Goal: Task Accomplishment & Management: Use online tool/utility

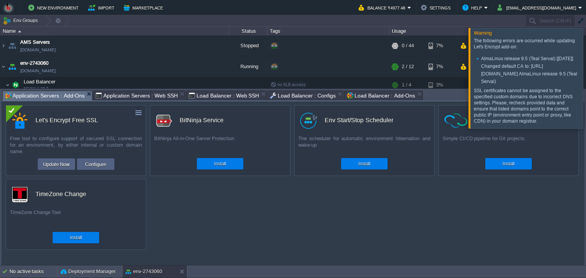
scroll to position [73, 0]
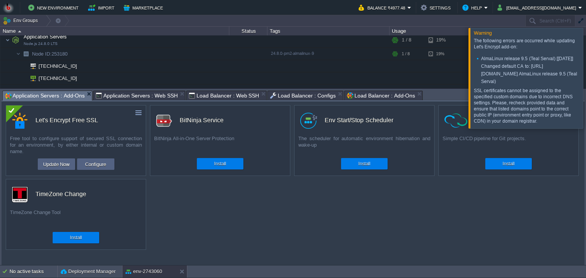
click at [585, 80] on div at bounding box center [595, 78] width 0 height 100
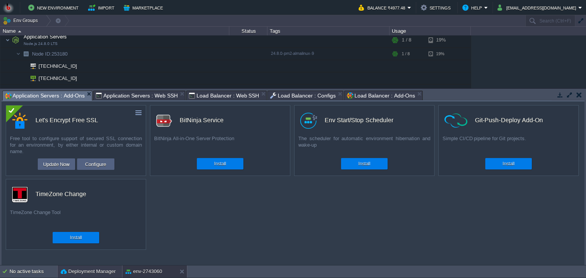
click at [76, 274] on button "Deployment Manager" at bounding box center [88, 272] width 55 height 8
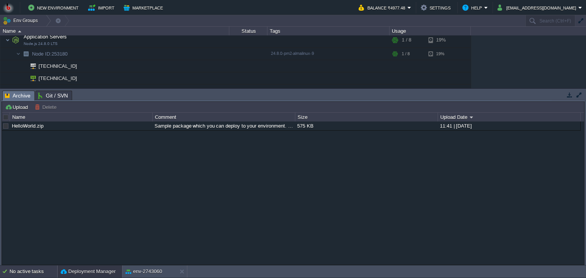
click at [34, 272] on div "No active tasks" at bounding box center [34, 272] width 48 height 12
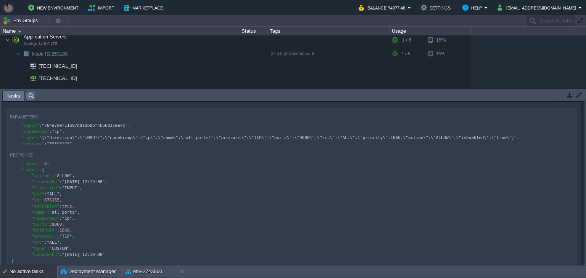
scroll to position [1650, 0]
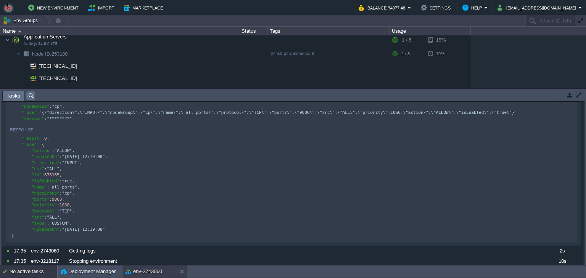
click at [146, 272] on button "env-2743060" at bounding box center [143, 272] width 37 height 8
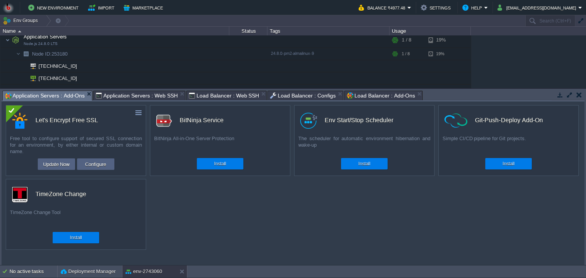
click at [63, 96] on span "Application Servers : Add-Ons" at bounding box center [45, 96] width 80 height 10
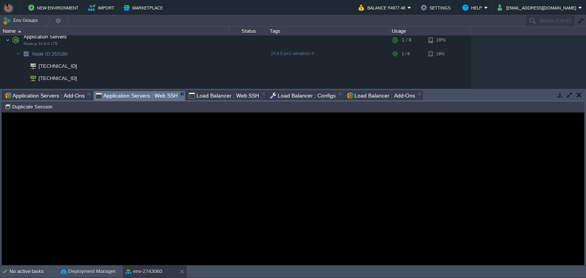
click at [137, 98] on span "Application Servers : Web SSH" at bounding box center [137, 96] width 82 height 10
click at [218, 96] on span "Load Balancer : Web SSH" at bounding box center [224, 96] width 71 height 10
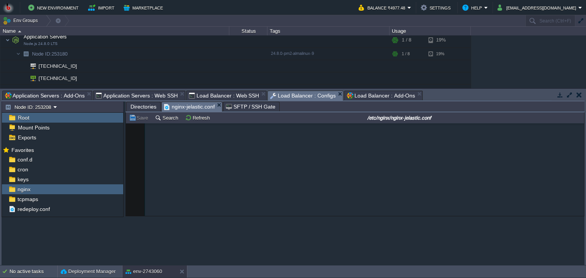
click at [291, 91] on span "Load Balancer : Configs" at bounding box center [303, 96] width 66 height 10
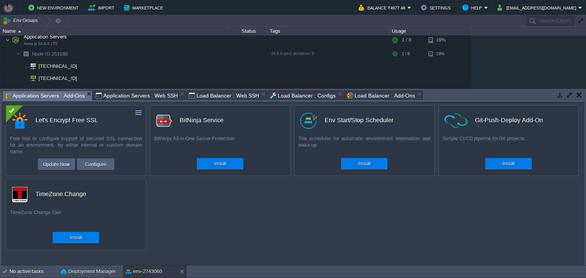
click at [44, 93] on span "Application Servers : Add-Ons" at bounding box center [45, 96] width 80 height 10
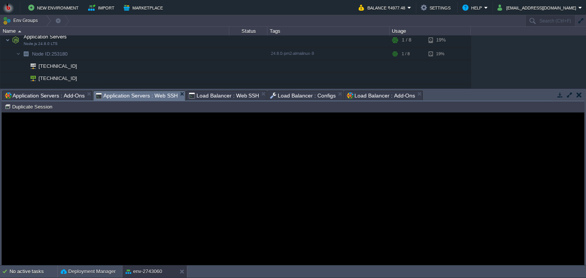
click at [138, 100] on span "Application Servers : Web SSH" at bounding box center [137, 96] width 82 height 10
click at [201, 98] on span "Load Balancer : Web SSH" at bounding box center [224, 96] width 71 height 10
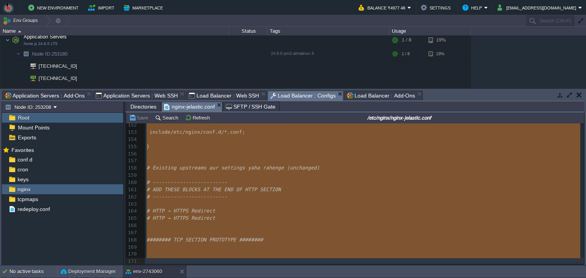
click at [283, 95] on span "Load Balancer : Configs" at bounding box center [303, 96] width 66 height 10
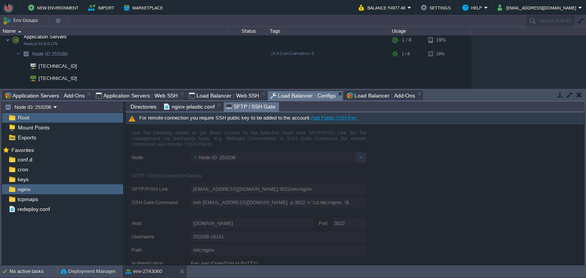
click at [236, 104] on span "SFTP / SSH Gate" at bounding box center [251, 107] width 50 height 10
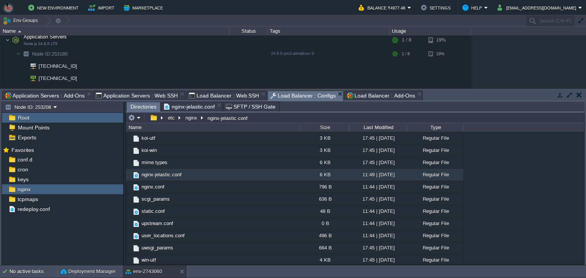
click at [141, 108] on span "Directories" at bounding box center [143, 107] width 26 height 10
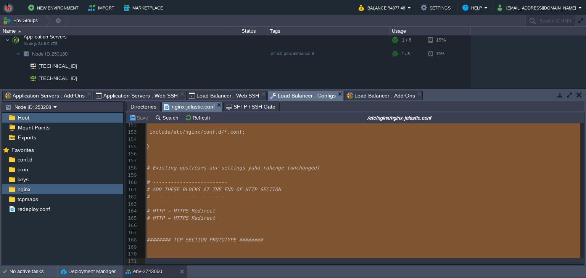
click at [182, 107] on span "nginx-jelastic.conf" at bounding box center [189, 107] width 51 height 10
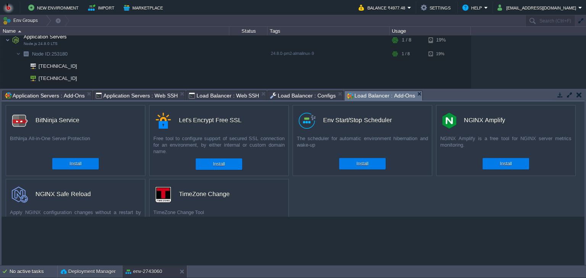
click at [387, 95] on span "Load Balancer : Add-Ons" at bounding box center [381, 96] width 68 height 10
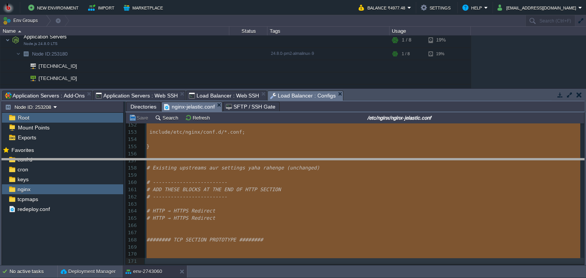
drag, startPoint x: 412, startPoint y: 100, endPoint x: 403, endPoint y: 169, distance: 70.4
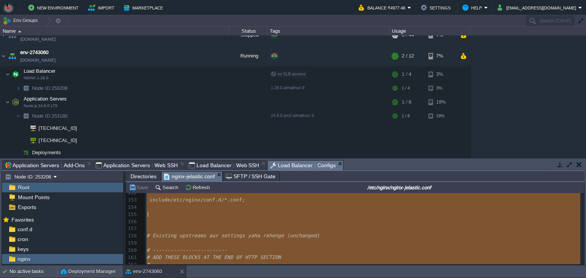
click at [67, 167] on span "Application Servers : Add-Ons" at bounding box center [45, 165] width 80 height 9
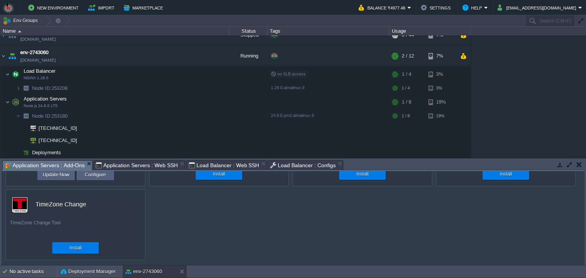
scroll to position [0, 0]
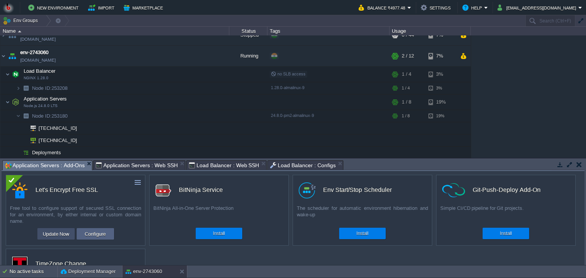
click at [53, 230] on button "Update Now" at bounding box center [55, 234] width 31 height 9
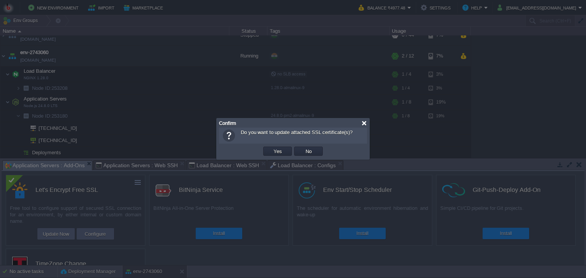
click at [365, 122] on div at bounding box center [364, 124] width 6 height 6
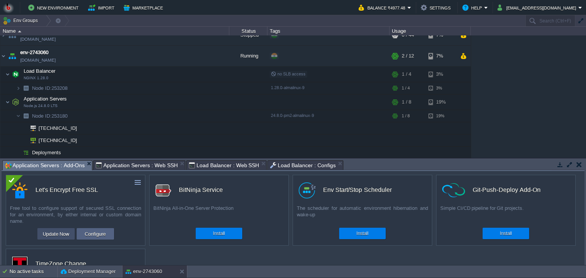
click at [55, 235] on button "Update Now" at bounding box center [55, 234] width 31 height 9
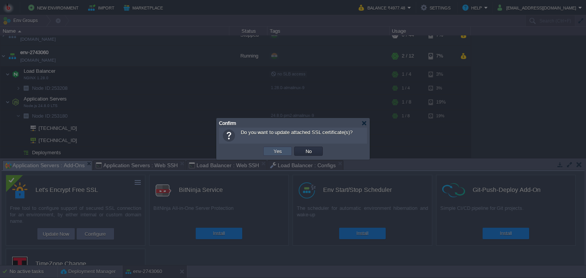
click at [276, 154] on button "Yes" at bounding box center [277, 151] width 13 height 7
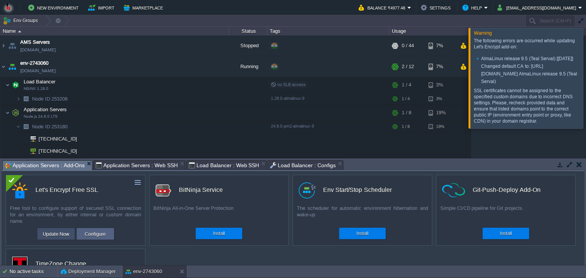
click at [63, 235] on button "Update Now" at bounding box center [55, 234] width 31 height 9
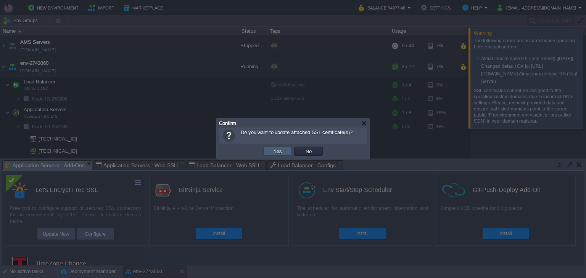
click at [267, 148] on td "Yes" at bounding box center [277, 151] width 29 height 9
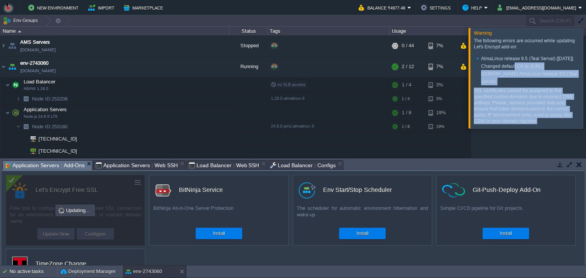
drag, startPoint x: 528, startPoint y: 120, endPoint x: 506, endPoint y: 67, distance: 56.4
click at [506, 67] on div "The following errors are occurred while updating Let's Encrypt add-on: AlmaLinu…" at bounding box center [526, 81] width 105 height 87
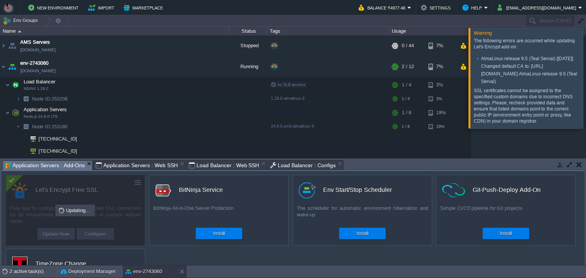
click at [585, 70] on div at bounding box center [595, 78] width 0 height 100
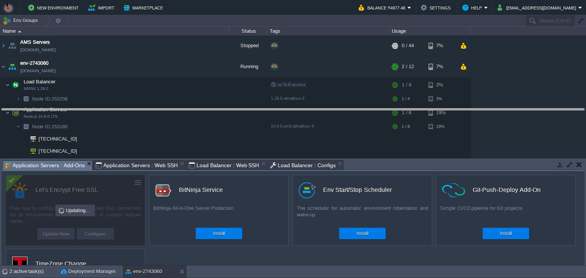
drag, startPoint x: 399, startPoint y: 161, endPoint x: 393, endPoint y: 109, distance: 52.2
click at [393, 109] on body "New Environment Import Marketplace Bonus ₹0.00 Upgrade Account Balance ₹4977.48…" at bounding box center [293, 139] width 586 height 278
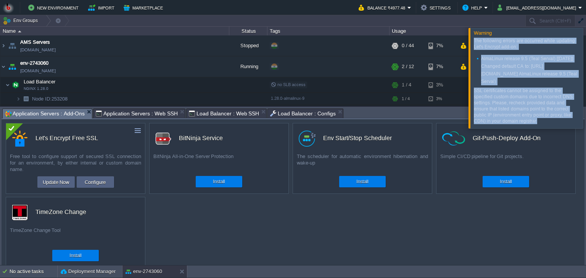
drag, startPoint x: 523, startPoint y: 124, endPoint x: 474, endPoint y: 37, distance: 99.4
click at [474, 37] on div "The following errors are occurred while updating Let's Encrypt add-on: AlmaLinu…" at bounding box center [527, 82] width 107 height 92
copy div "The following errors are occurred while updating Let's Encrypt add-on: AlmaLinu…"
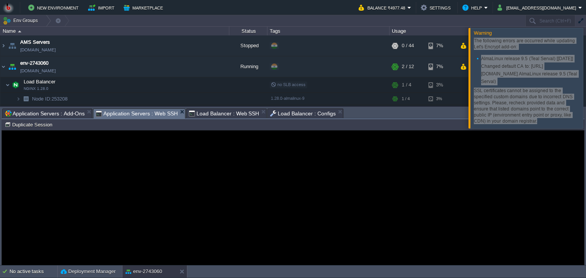
click at [139, 115] on span "Application Servers : Web SSH" at bounding box center [137, 114] width 82 height 10
click at [149, 175] on div "Error An error has occurred and this action cannot be completed. If the problem…" at bounding box center [293, 198] width 582 height 62
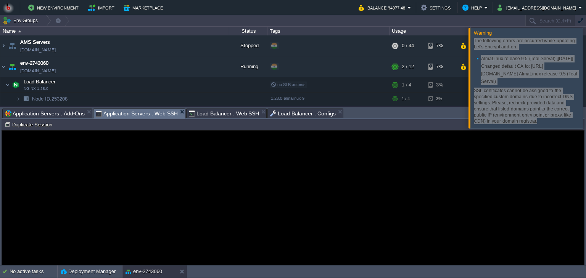
click at [149, 175] on div "Error An error has occurred and this action cannot be completed. If the problem…" at bounding box center [293, 198] width 582 height 62
click at [93, 182] on div "Error An error has occurred and this action cannot be completed. If the problem…" at bounding box center [293, 198] width 582 height 62
click at [206, 116] on span "Load Balancer : Web SSH" at bounding box center [224, 113] width 71 height 9
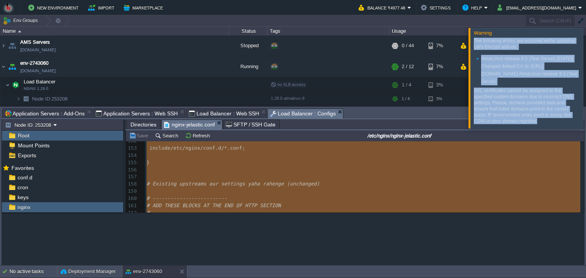
click at [282, 112] on span "Load Balancer : Configs" at bounding box center [303, 114] width 66 height 10
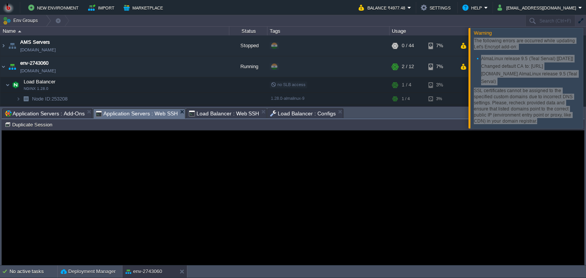
click at [132, 111] on span "Application Servers : Web SSH" at bounding box center [137, 114] width 82 height 10
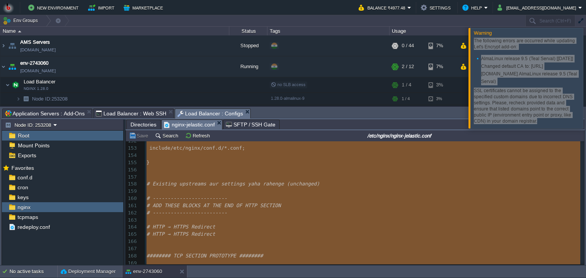
click at [177, 112] on span "Load Balancer : Configs" at bounding box center [210, 114] width 66 height 10
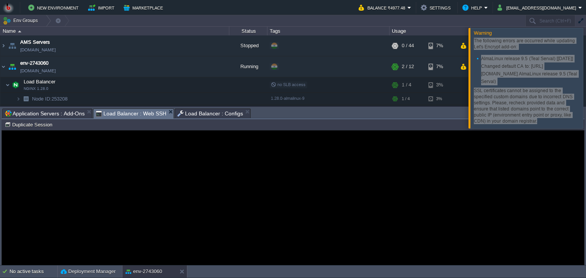
click at [158, 113] on span "Load Balancer : Web SSH" at bounding box center [131, 114] width 71 height 10
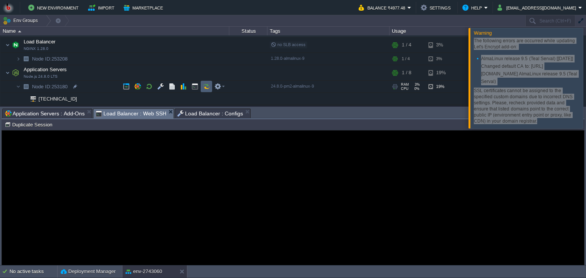
scroll to position [54, 0]
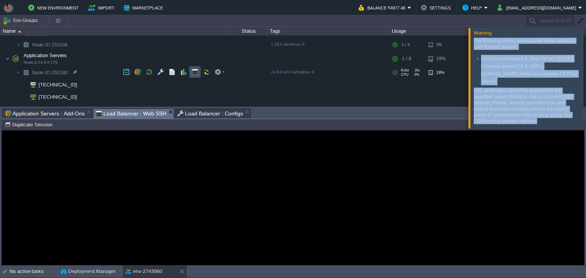
click at [194, 71] on button "button" at bounding box center [194, 72] width 7 height 7
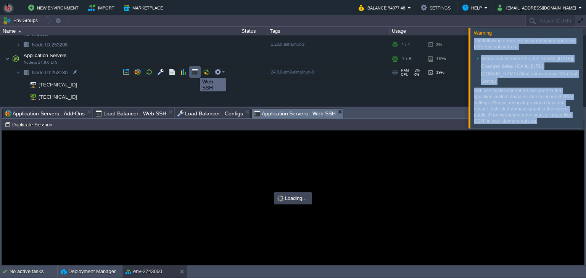
scroll to position [0, 0]
click at [194, 71] on button "button" at bounding box center [194, 72] width 7 height 7
type input "#000000"
click at [194, 71] on button "button" at bounding box center [194, 72] width 7 height 7
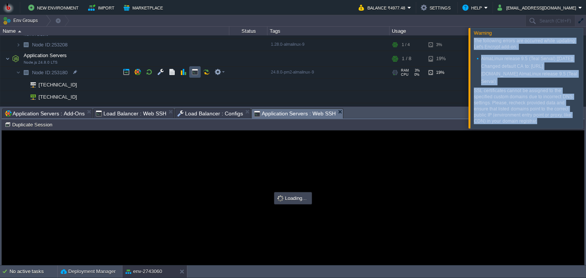
click at [194, 71] on button "button" at bounding box center [194, 72] width 7 height 7
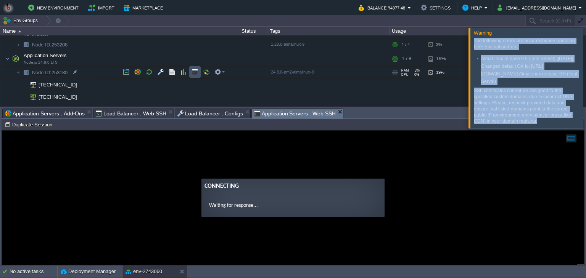
click at [194, 71] on button "button" at bounding box center [194, 72] width 7 height 7
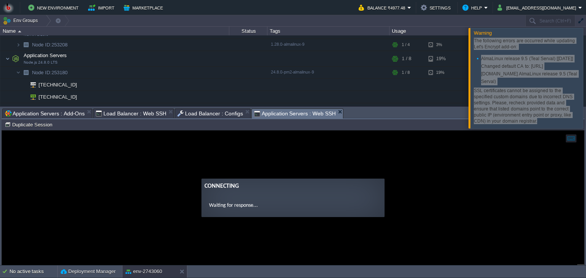
click at [212, 172] on guac-modal "Connecting Waiting for response..." at bounding box center [293, 198] width 582 height 135
